Goal: Transaction & Acquisition: Purchase product/service

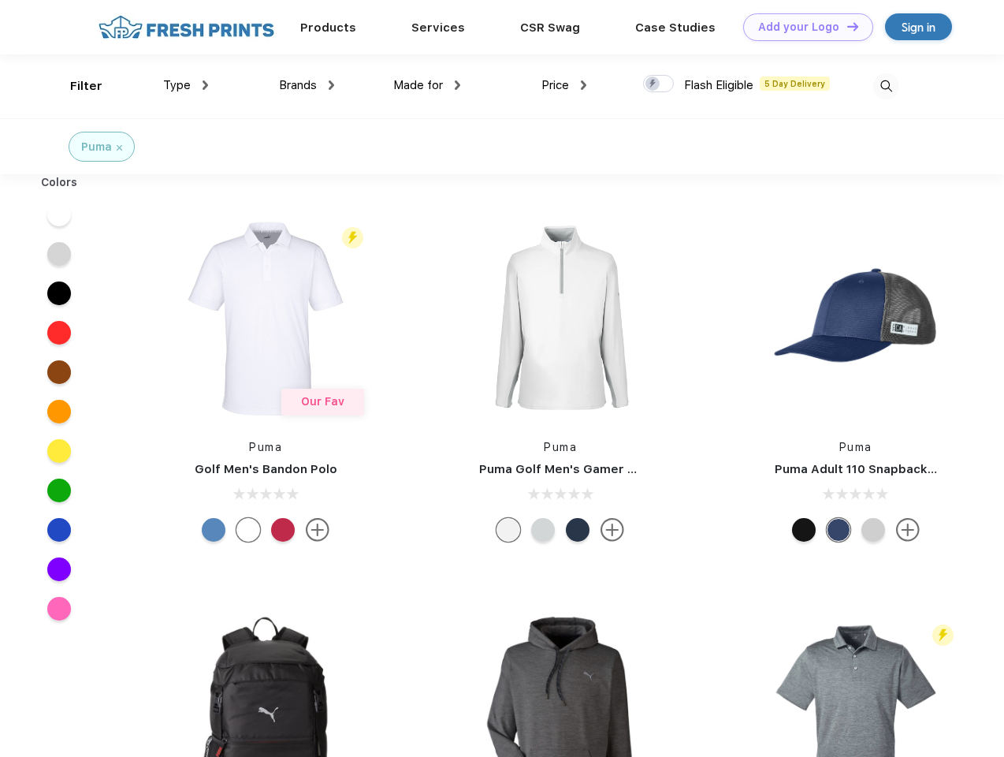
click at [803, 27] on link "Add your Logo Design Tool" at bounding box center [809, 27] width 130 height 28
click at [0, 0] on div "Design Tool" at bounding box center [0, 0] width 0 height 0
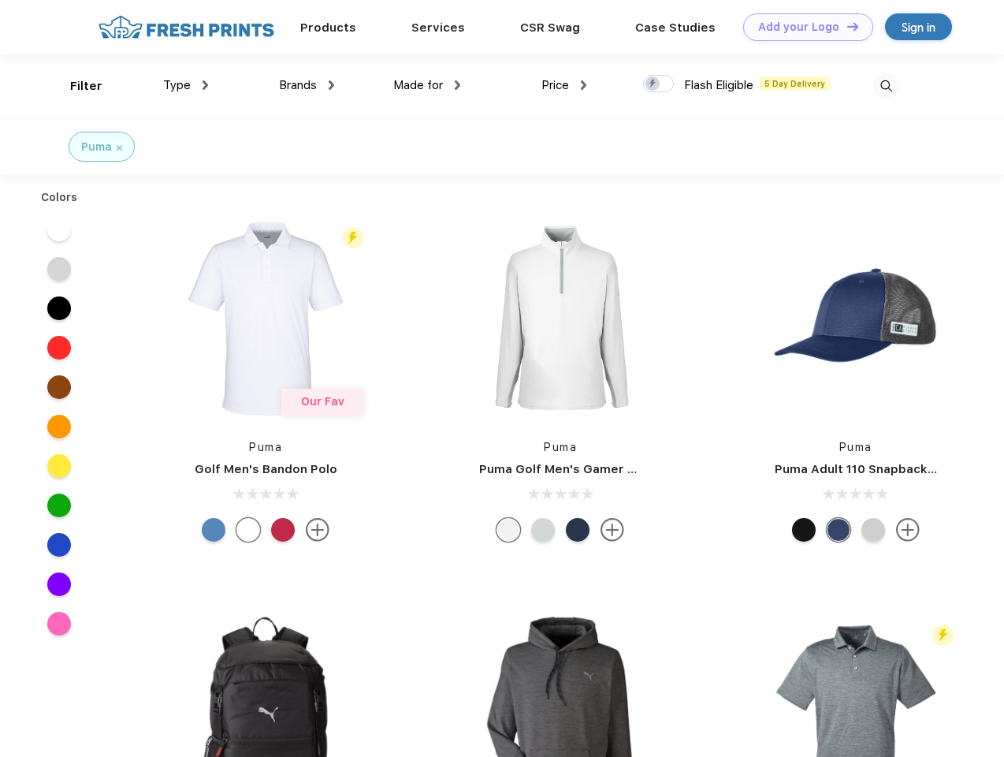
click at [846, 26] on link "Add your Logo Design Tool" at bounding box center [809, 27] width 130 height 28
click at [76, 86] on div "Filter" at bounding box center [86, 86] width 32 height 18
click at [186, 85] on span "Type" at bounding box center [177, 85] width 28 height 14
click at [307, 85] on span "Brands" at bounding box center [298, 85] width 38 height 14
click at [427, 85] on span "Made for" at bounding box center [418, 85] width 50 height 14
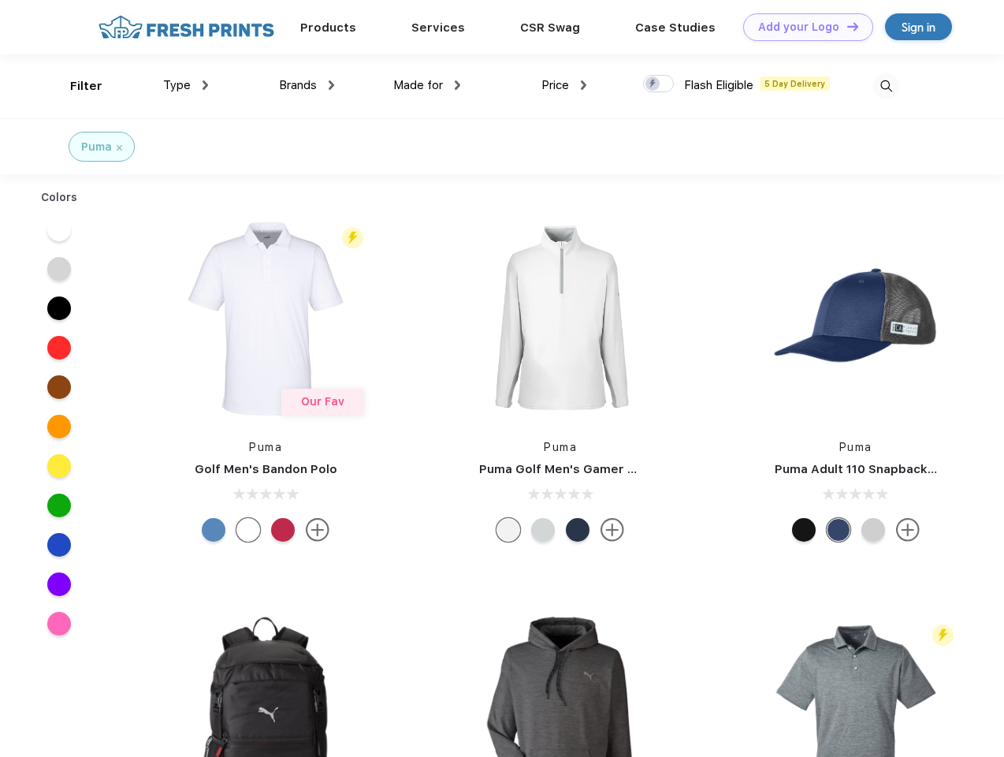
click at [565, 85] on span "Price" at bounding box center [556, 85] width 28 height 14
click at [659, 84] on div at bounding box center [658, 83] width 31 height 17
click at [654, 84] on input "checkbox" at bounding box center [648, 79] width 10 height 10
click at [886, 86] on img at bounding box center [887, 86] width 26 height 26
